Goal: Browse casually: Explore the website without a specific task or goal

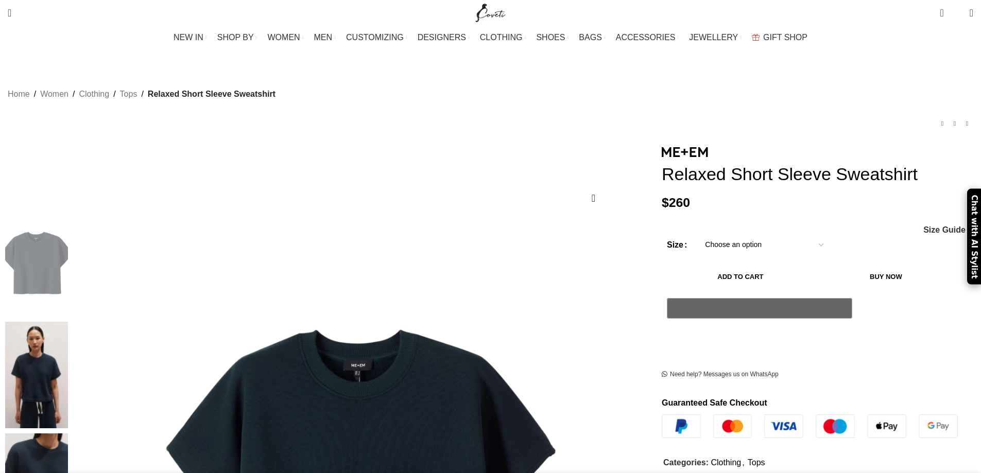
scroll to position [154, 0]
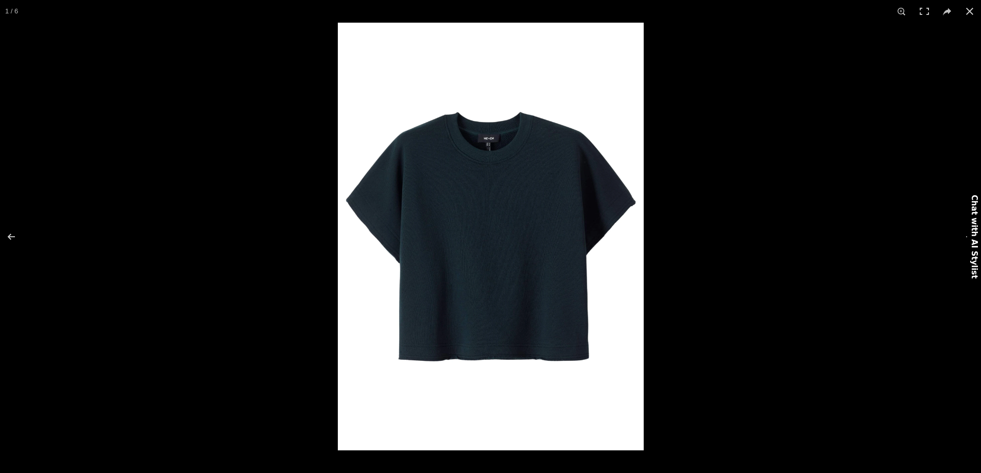
click at [513, 264] on img at bounding box center [491, 237] width 306 height 428
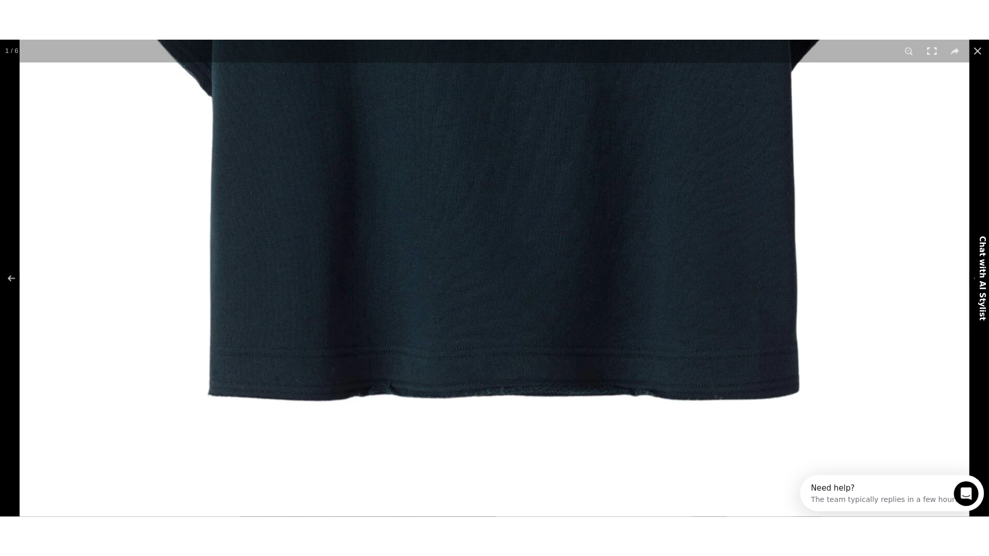
scroll to position [0, 0]
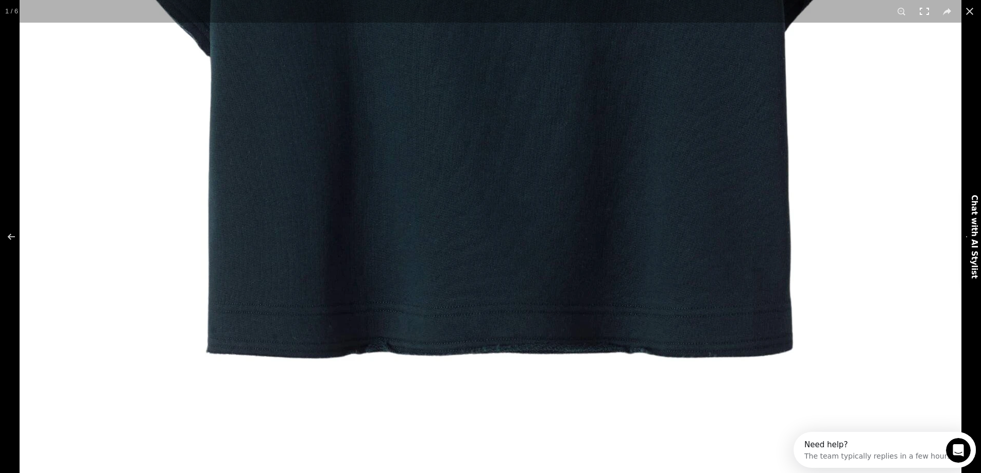
click at [916, 10] on button at bounding box center [924, 11] width 23 height 23
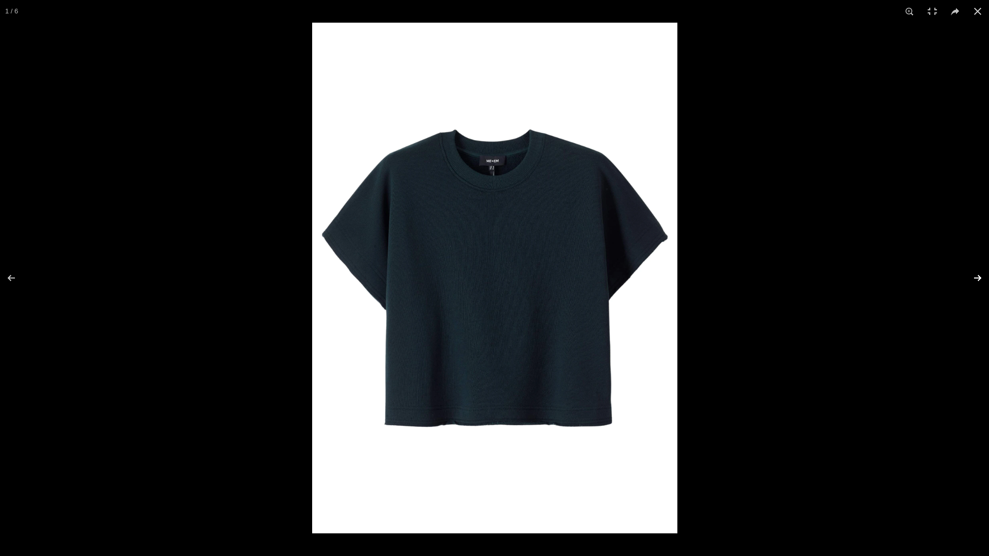
click at [979, 275] on button at bounding box center [971, 277] width 36 height 51
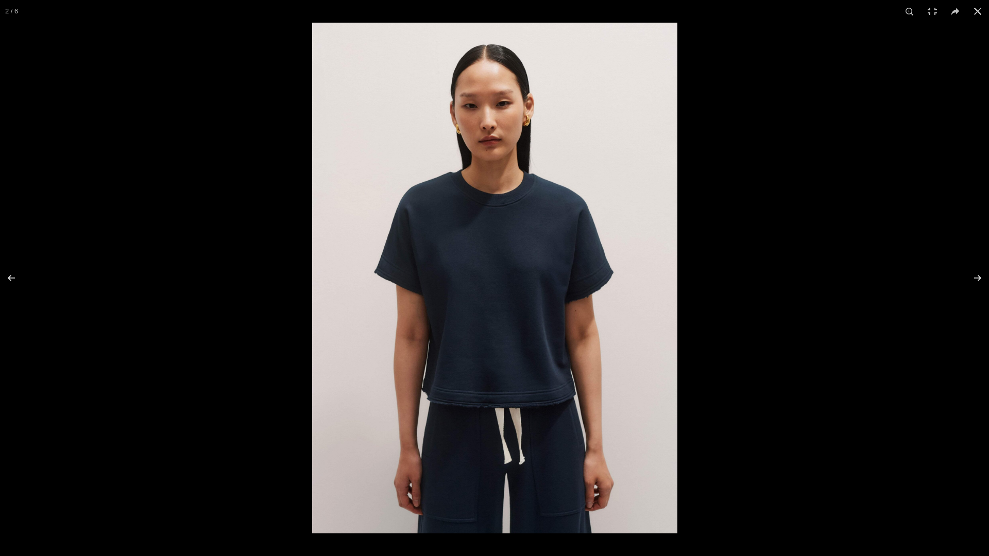
click at [522, 411] on img at bounding box center [494, 278] width 365 height 511
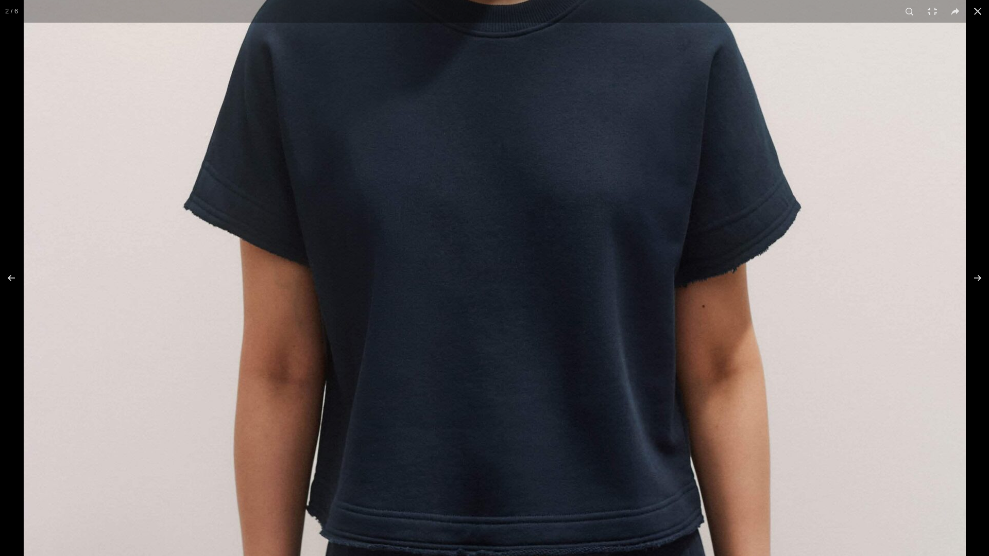
scroll to position [0, 217]
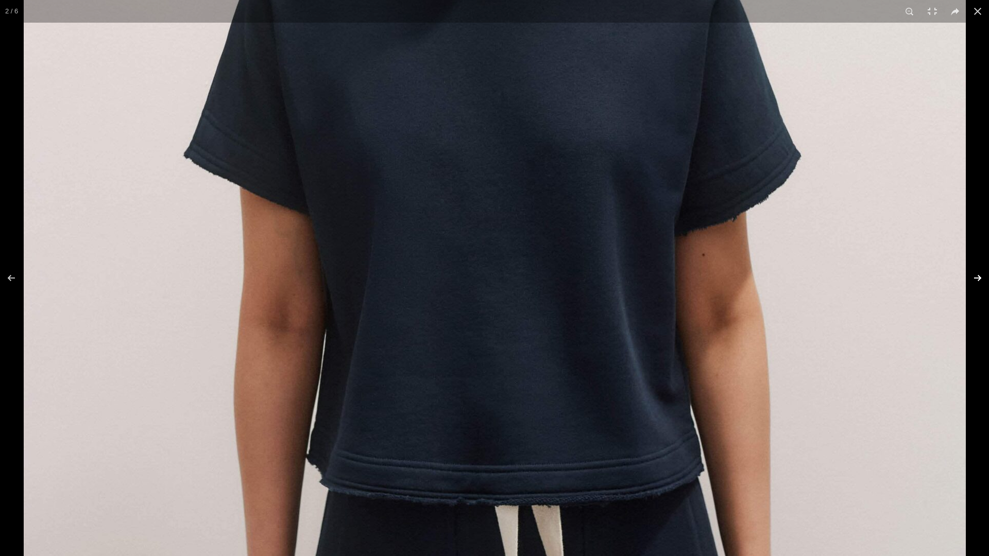
click at [980, 276] on button at bounding box center [971, 277] width 36 height 51
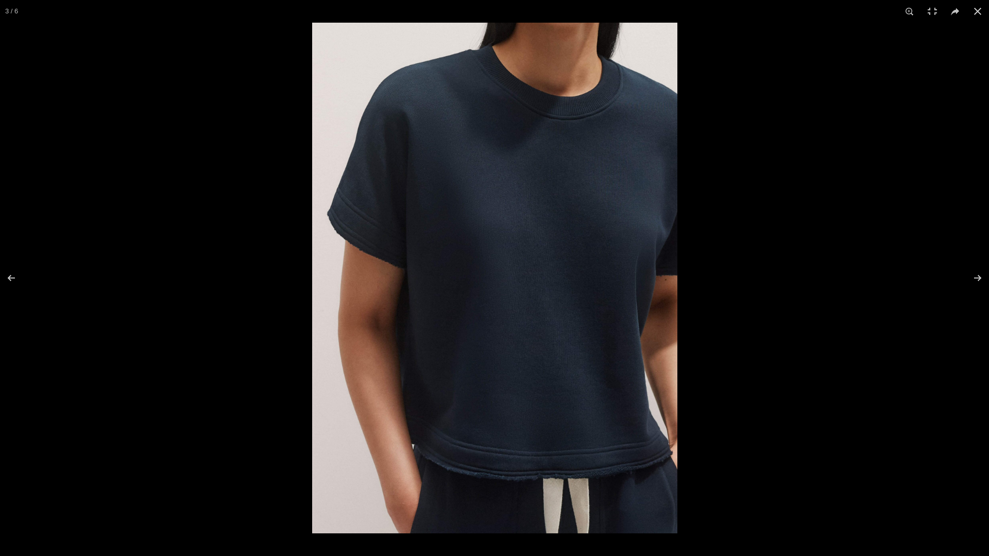
click at [637, 465] on img at bounding box center [494, 278] width 365 height 511
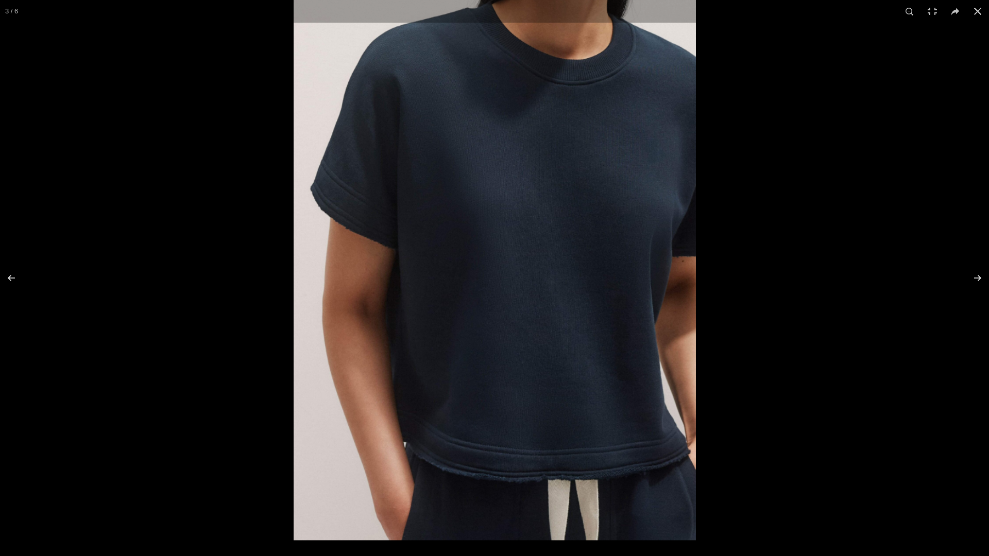
scroll to position [0, 325]
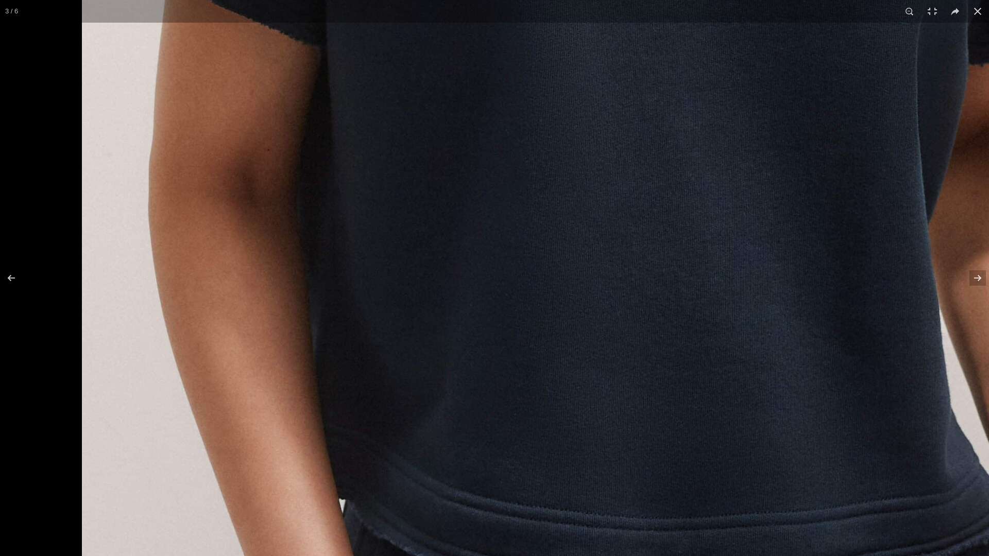
drag, startPoint x: 385, startPoint y: 449, endPoint x: 562, endPoint y: 556, distance: 206.6
click at [562, 473] on img at bounding box center [553, 70] width 942 height 1318
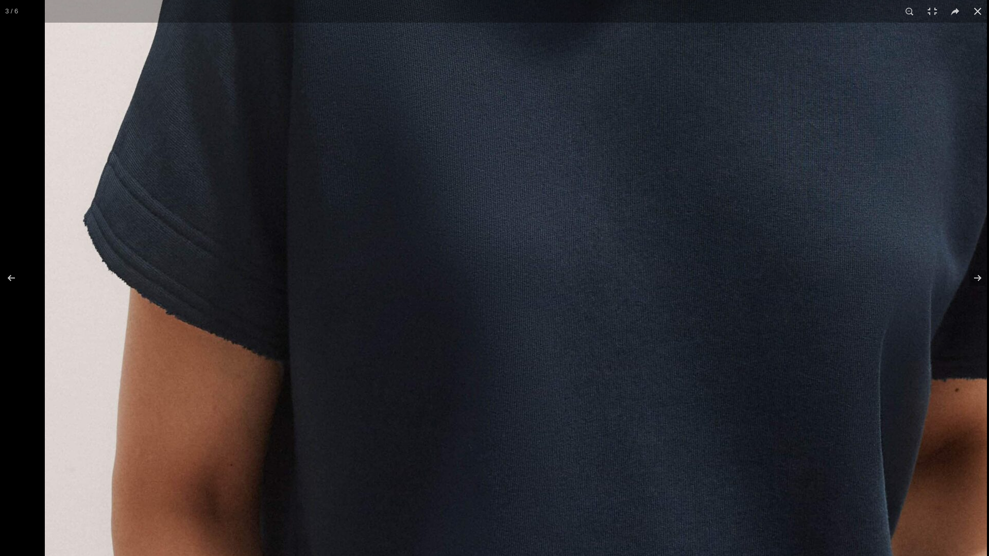
scroll to position [0, 434]
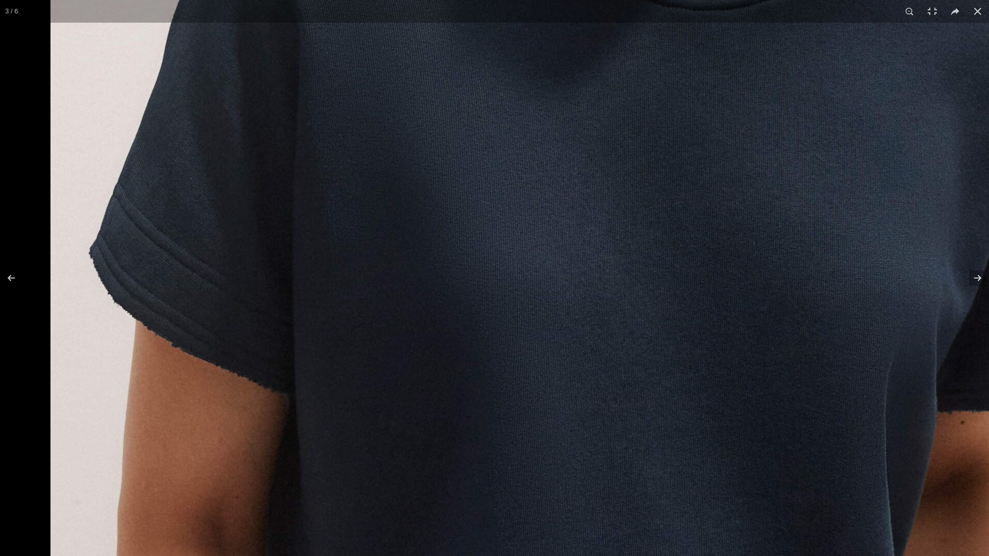
drag, startPoint x: 412, startPoint y: 105, endPoint x: 454, endPoint y: 452, distance: 349.1
click at [491, 473] on img at bounding box center [521, 418] width 942 height 1318
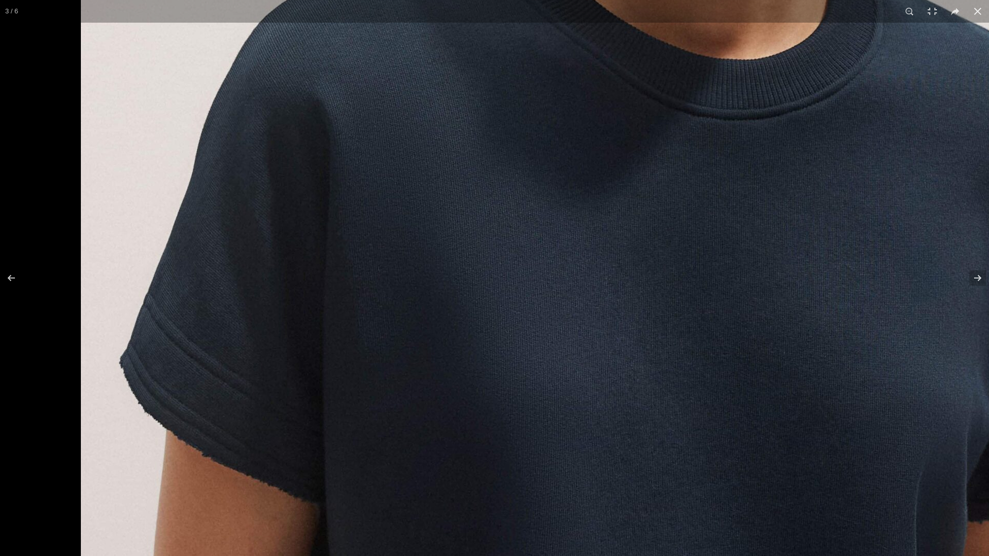
drag, startPoint x: 93, startPoint y: 271, endPoint x: 297, endPoint y: 410, distance: 246.7
click at [297, 410] on img at bounding box center [552, 528] width 942 height 1318
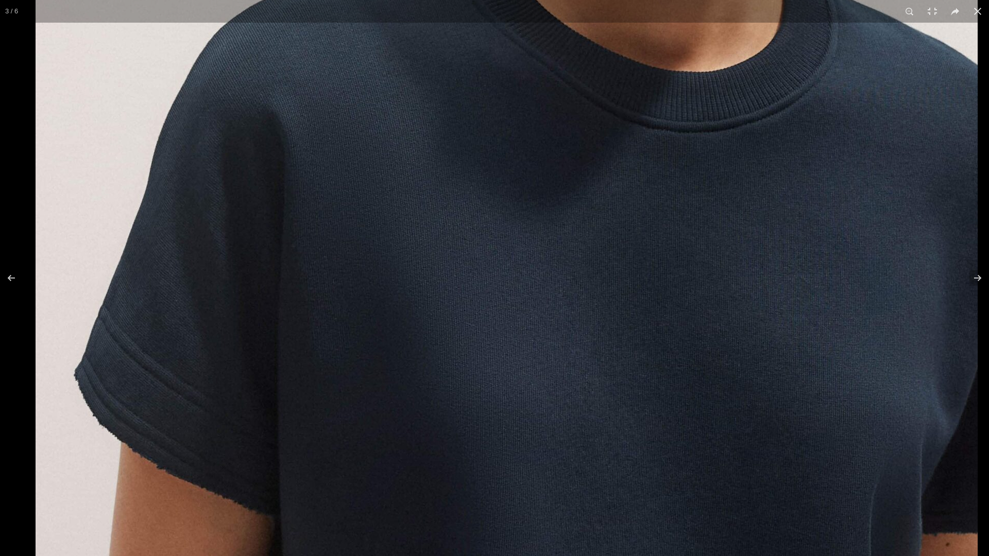
drag, startPoint x: 191, startPoint y: 387, endPoint x: 245, endPoint y: 409, distance: 58.7
click at [245, 409] on img at bounding box center [507, 540] width 942 height 1318
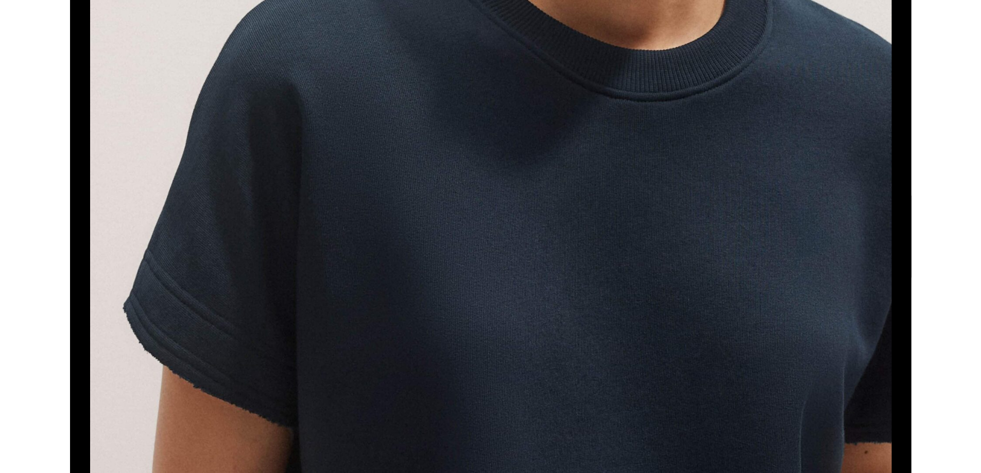
scroll to position [0, 650]
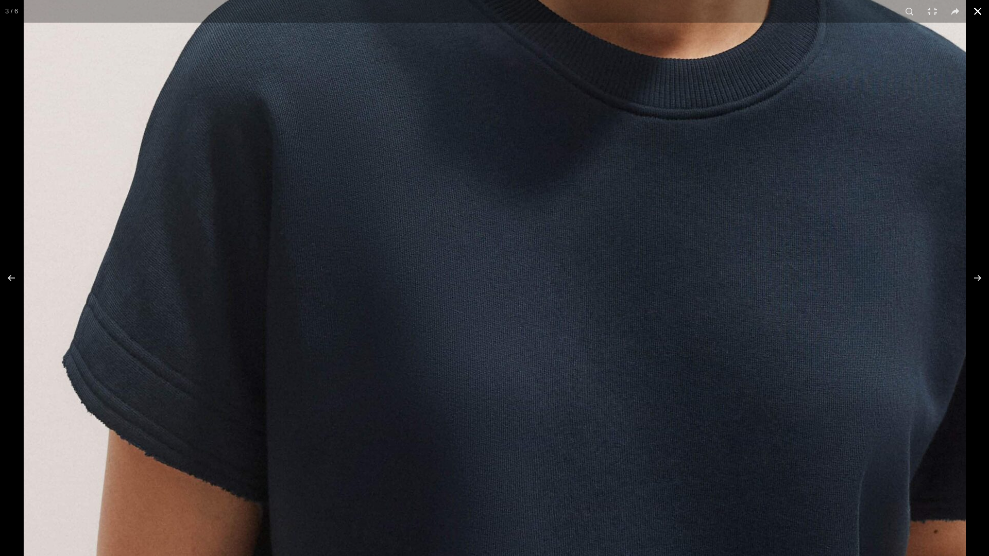
click at [976, 6] on button at bounding box center [977, 11] width 23 height 23
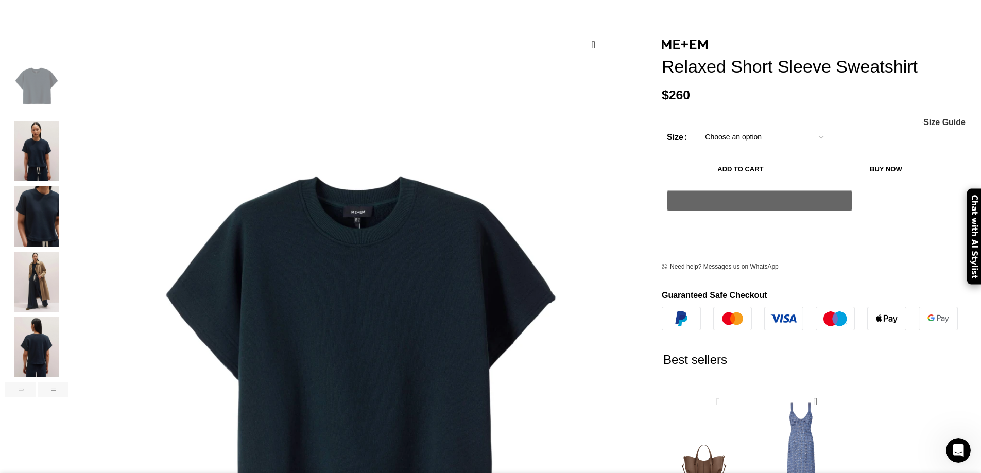
click at [68, 341] on img "5 / 6" at bounding box center [36, 347] width 63 height 60
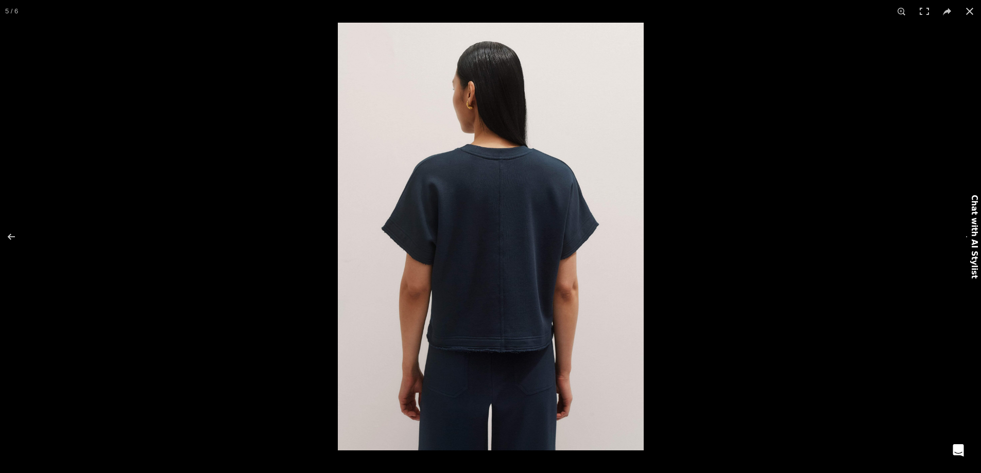
drag, startPoint x: 470, startPoint y: 316, endPoint x: 468, endPoint y: 310, distance: 5.9
click at [468, 312] on img at bounding box center [491, 237] width 306 height 428
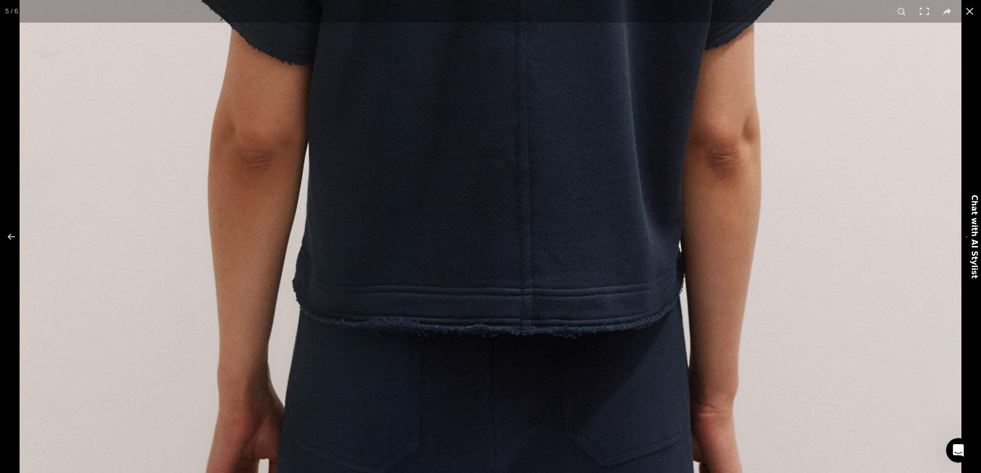
scroll to position [0, 867]
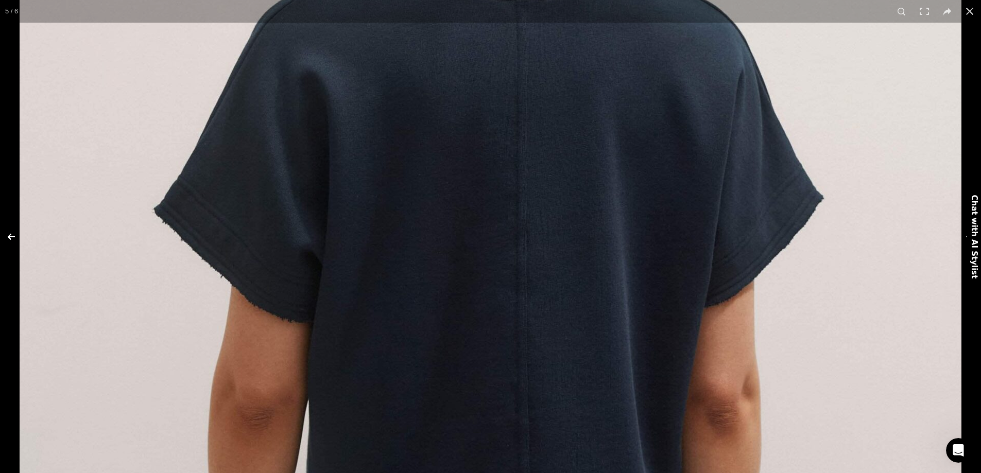
click at [11, 237] on button at bounding box center [18, 236] width 36 height 51
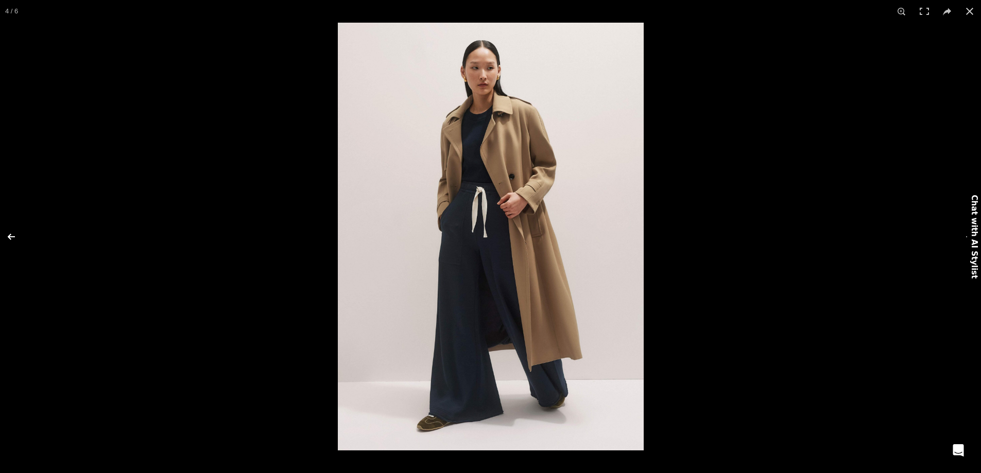
scroll to position [0, 976]
click at [11, 237] on button at bounding box center [18, 236] width 36 height 51
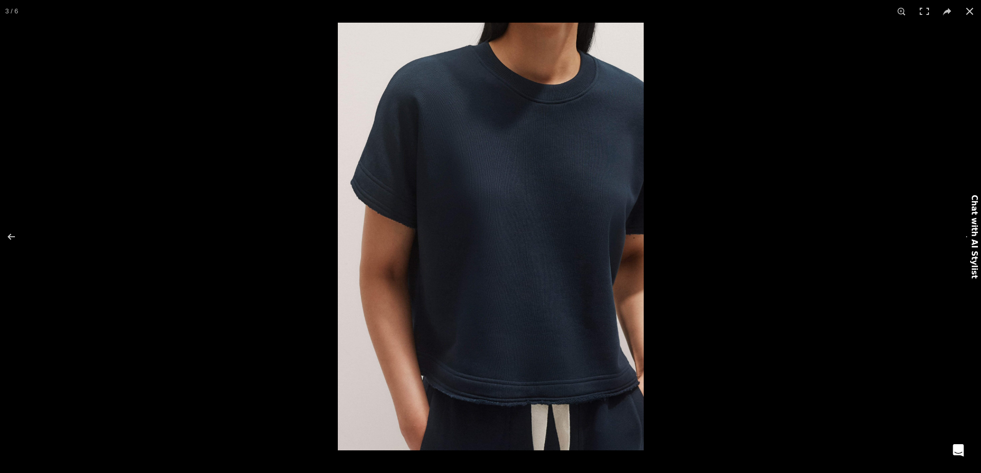
click at [546, 408] on img at bounding box center [491, 237] width 306 height 428
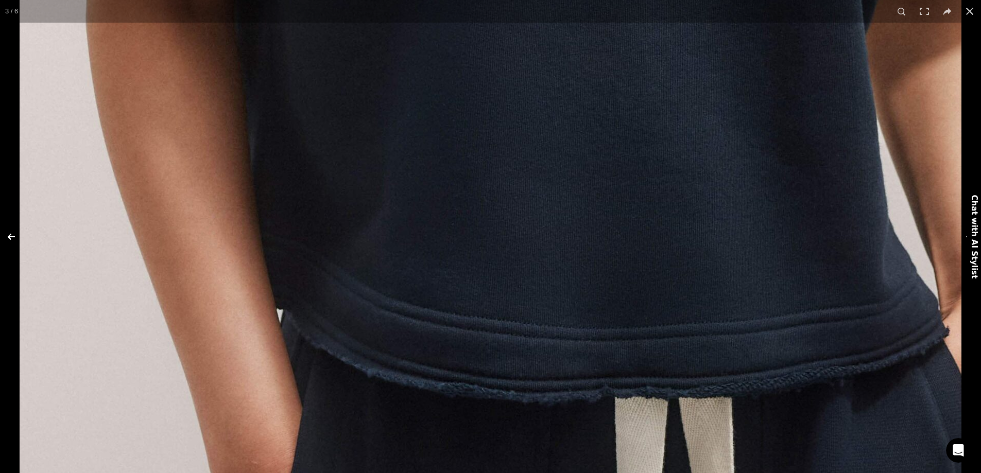
click at [11, 237] on button at bounding box center [18, 236] width 36 height 51
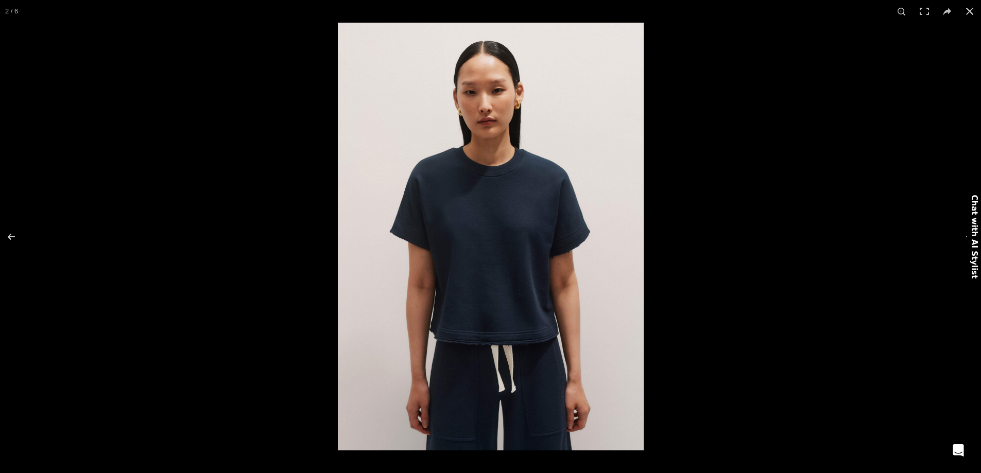
scroll to position [0, 1084]
click at [434, 230] on img at bounding box center [491, 237] width 306 height 428
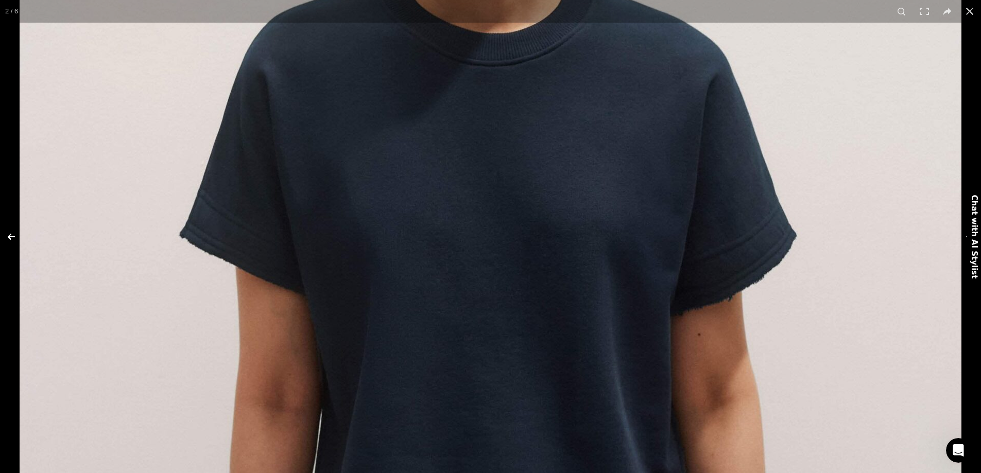
click at [13, 234] on button at bounding box center [18, 236] width 36 height 51
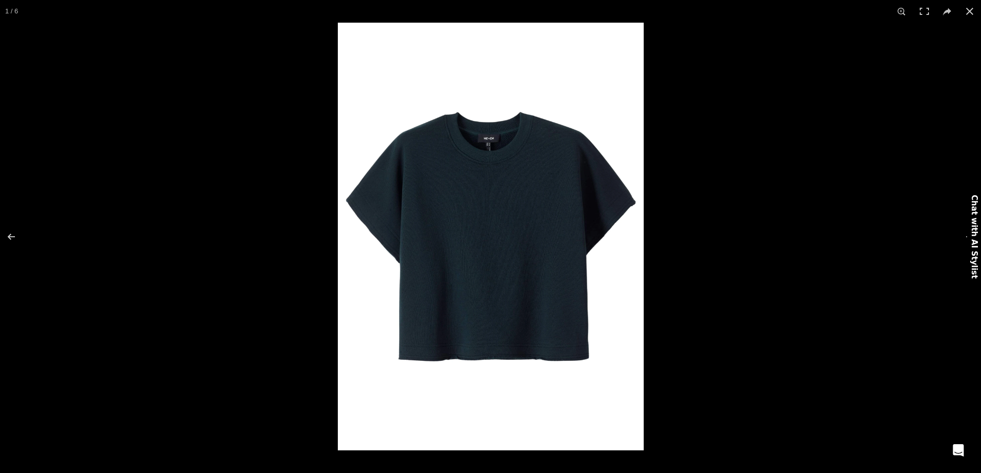
click at [368, 218] on img at bounding box center [491, 237] width 306 height 428
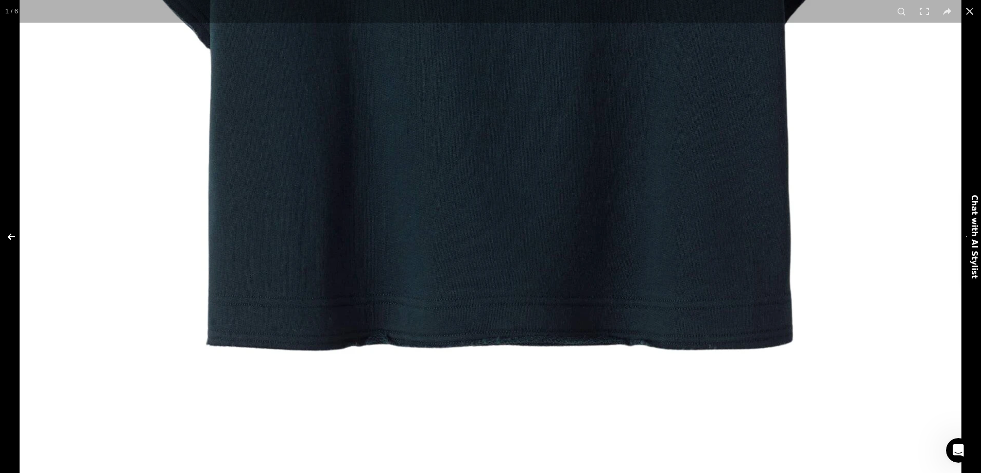
scroll to position [0, 1193]
click at [12, 237] on button at bounding box center [18, 236] width 36 height 51
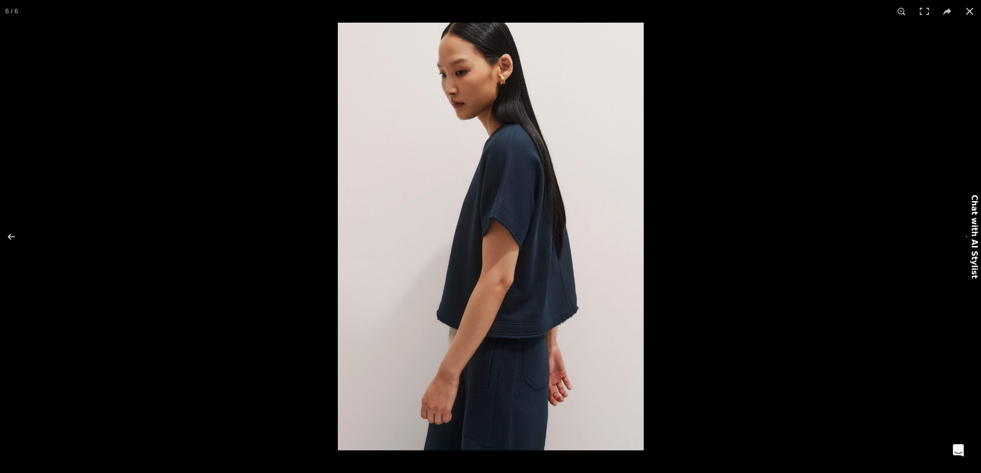
click at [530, 331] on img at bounding box center [491, 237] width 306 height 428
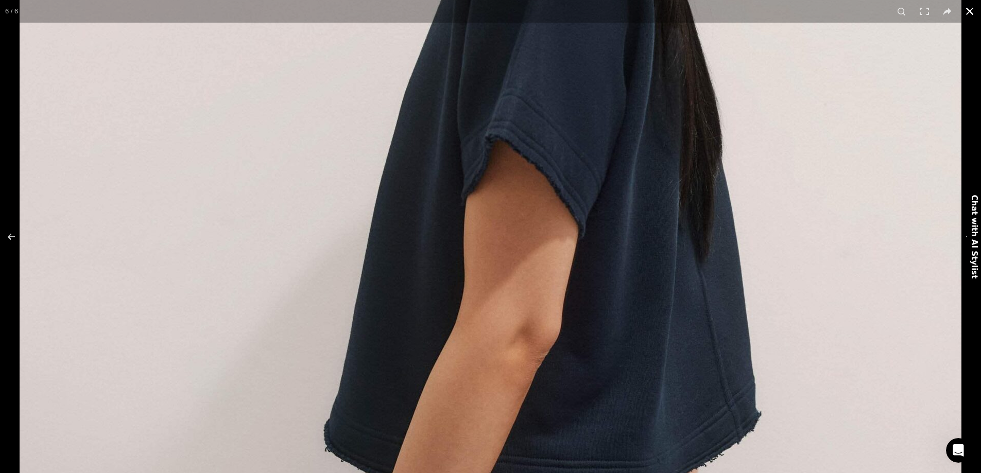
click at [967, 8] on button at bounding box center [969, 11] width 23 height 23
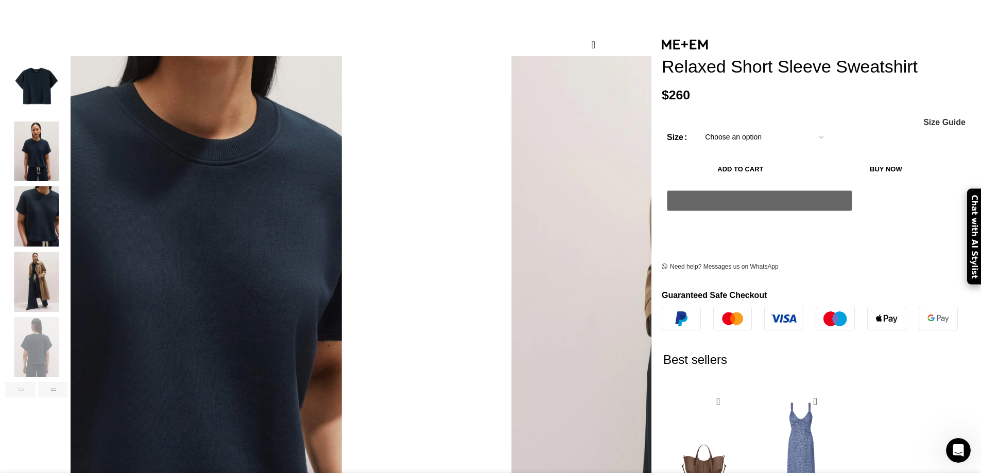
scroll to position [0, 217]
click at [68, 208] on img "3 / 6" at bounding box center [36, 216] width 63 height 60
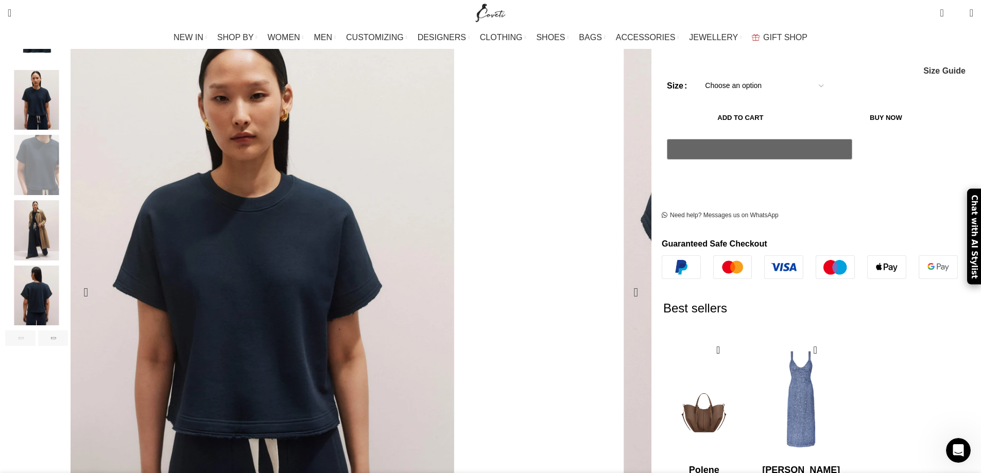
scroll to position [0, 1193]
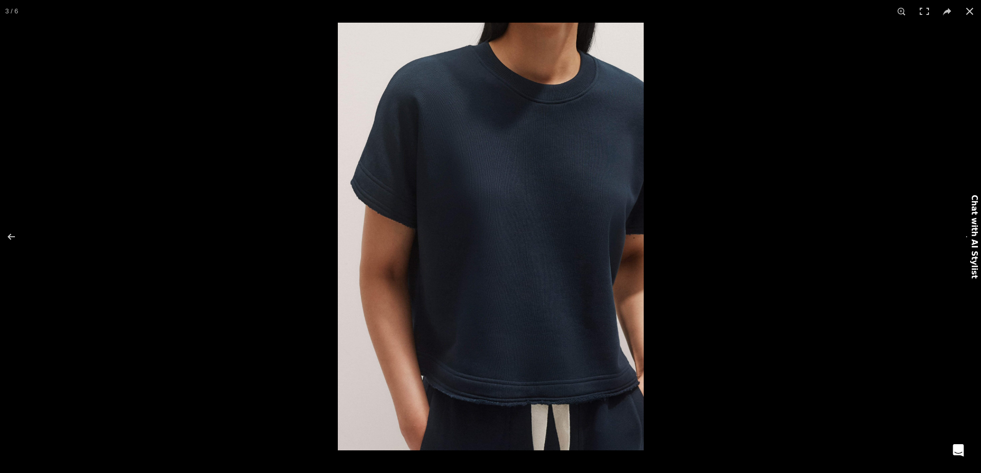
click at [506, 291] on img at bounding box center [491, 237] width 306 height 428
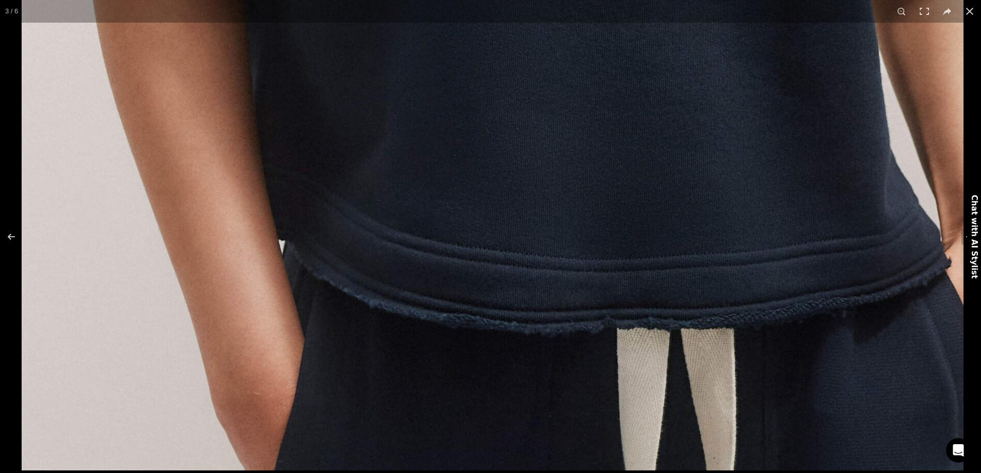
drag, startPoint x: 495, startPoint y: 331, endPoint x: 536, endPoint y: 85, distance: 249.0
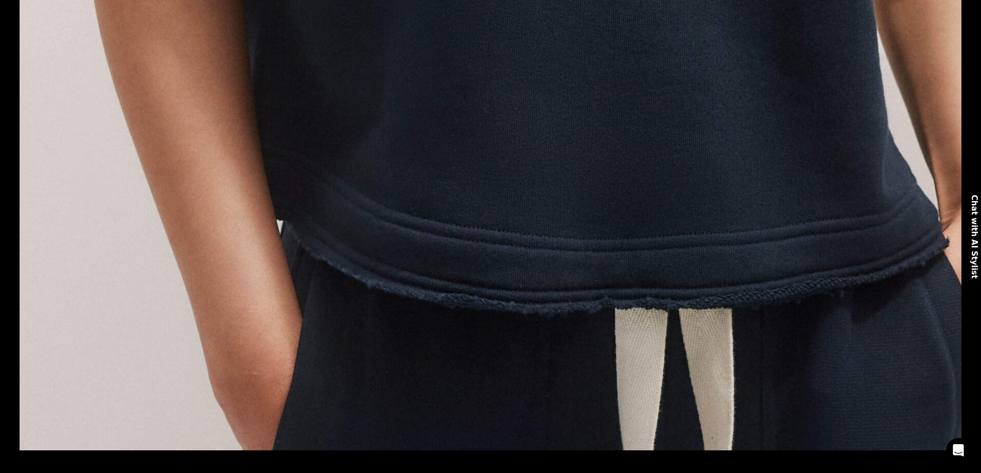
scroll to position [0, 325]
